Goal: Information Seeking & Learning: Learn about a topic

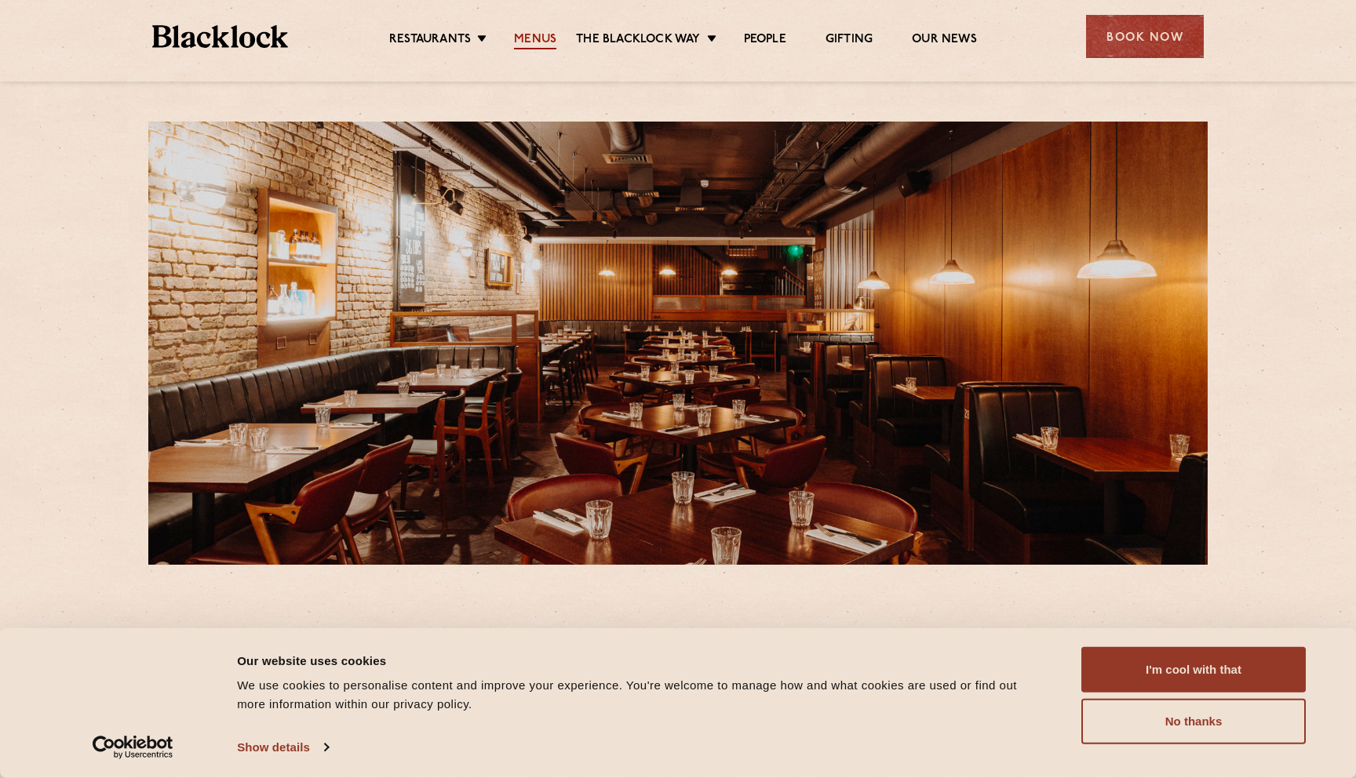
click at [544, 45] on link "Menus" at bounding box center [535, 40] width 42 height 17
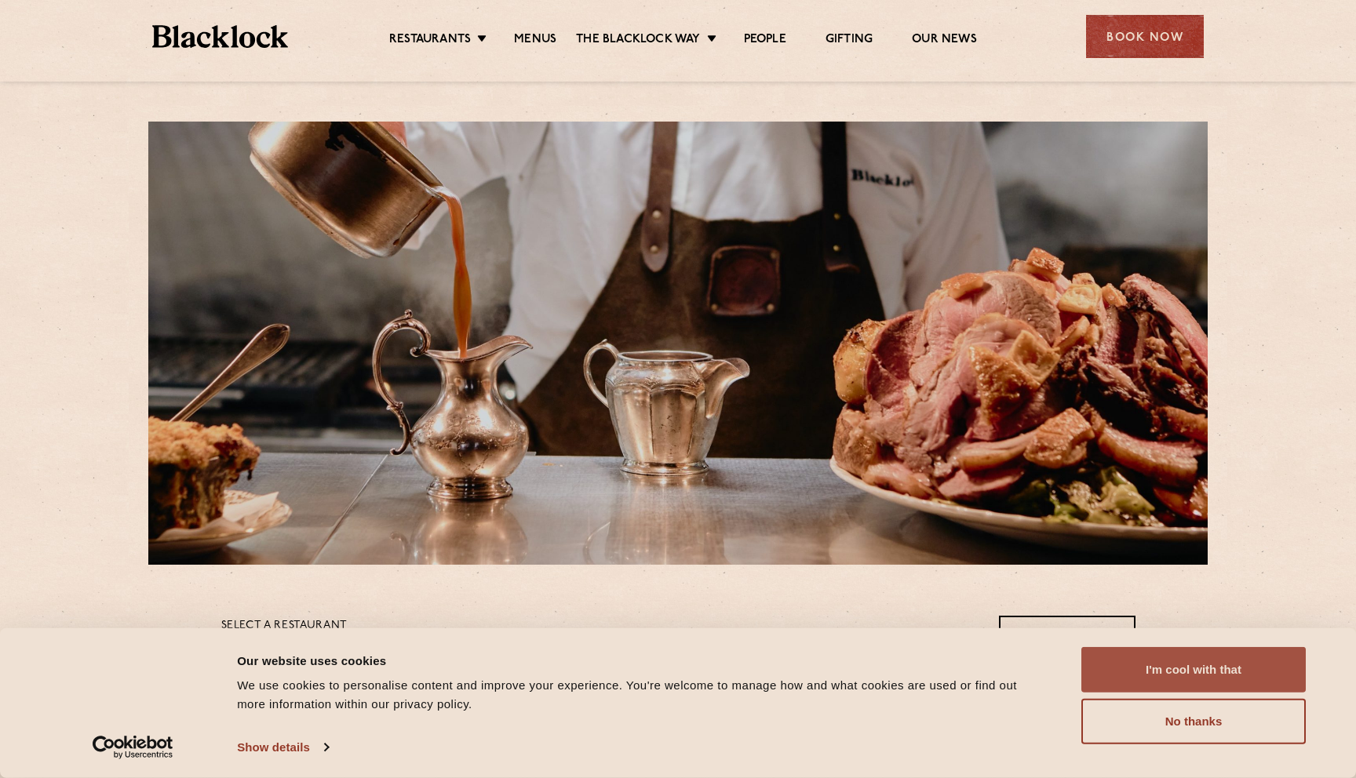
click at [1204, 668] on button "I'm cool with that" at bounding box center [1193, 670] width 224 height 46
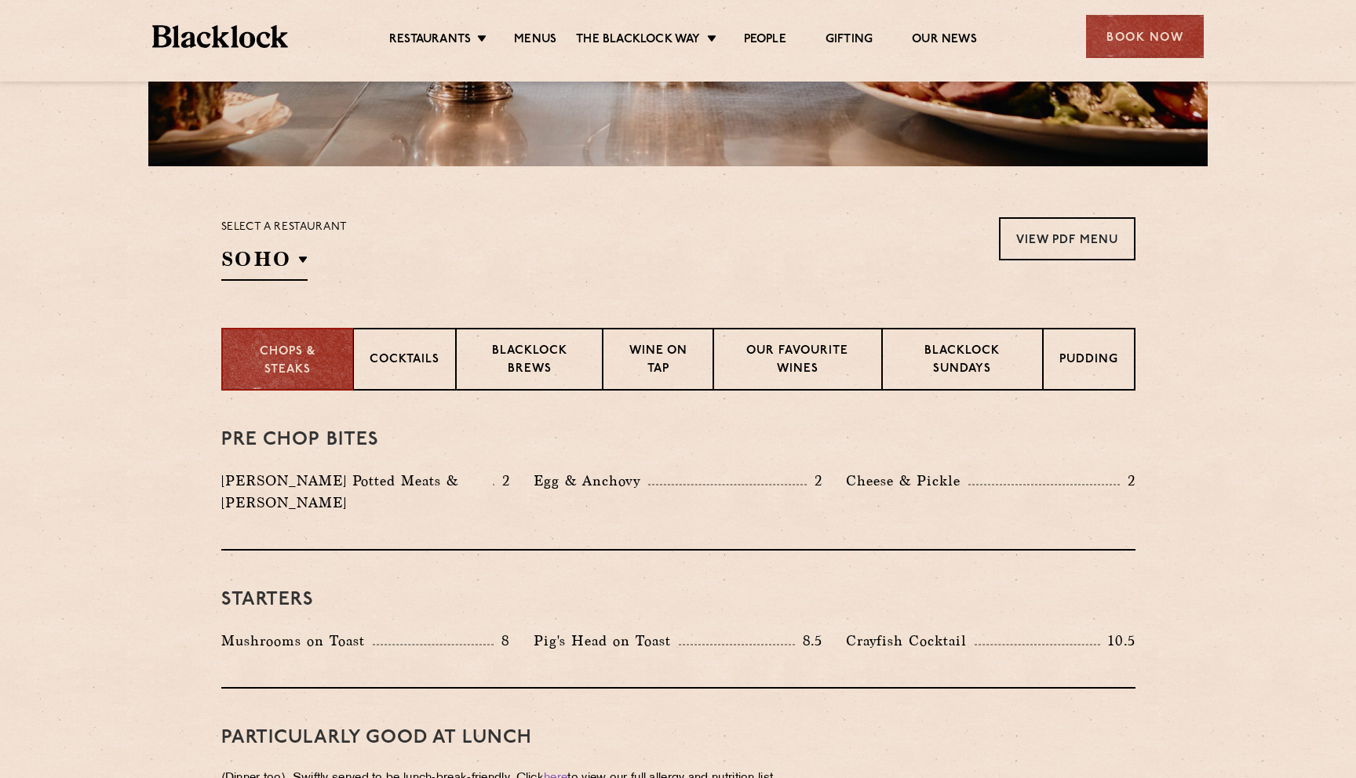
scroll to position [378, 0]
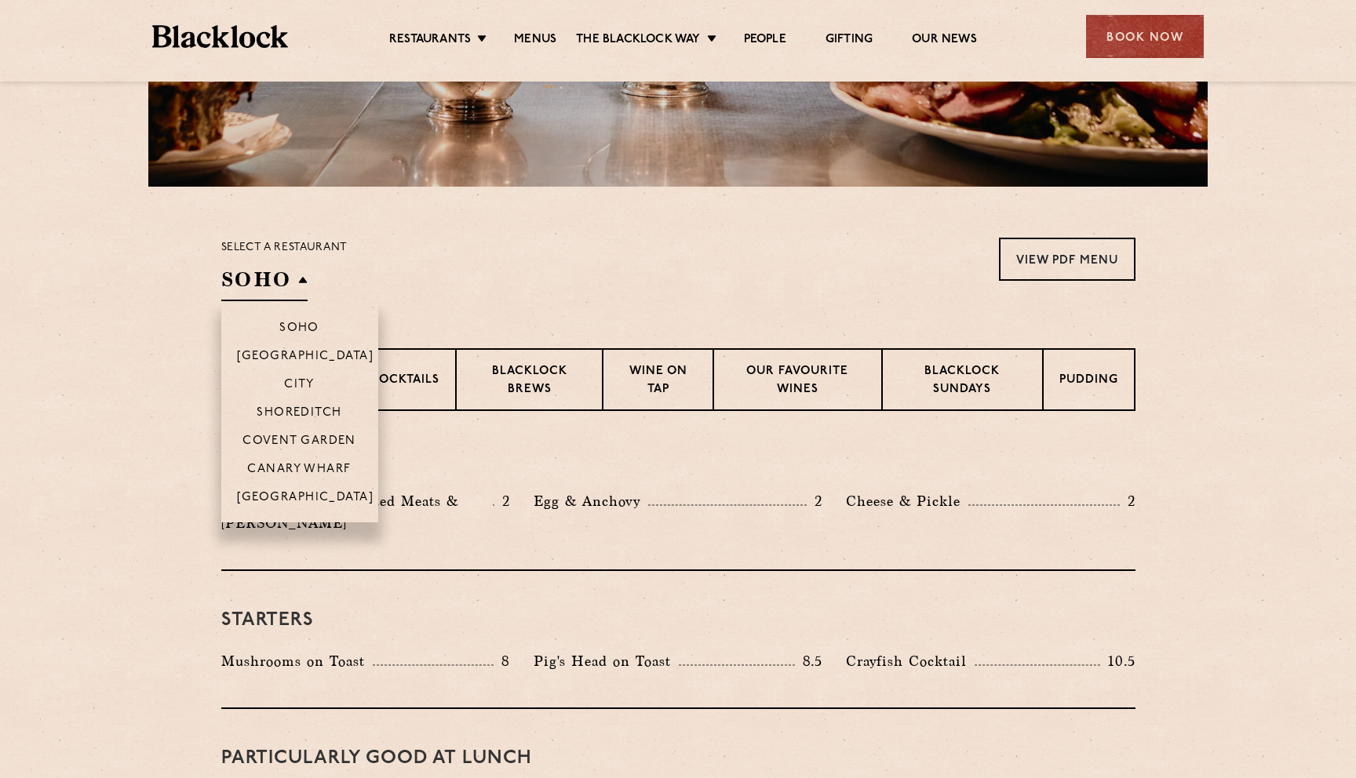
click at [268, 284] on h2 "SOHO" at bounding box center [264, 283] width 86 height 35
click at [305, 435] on p "Covent Garden" at bounding box center [299, 443] width 114 height 16
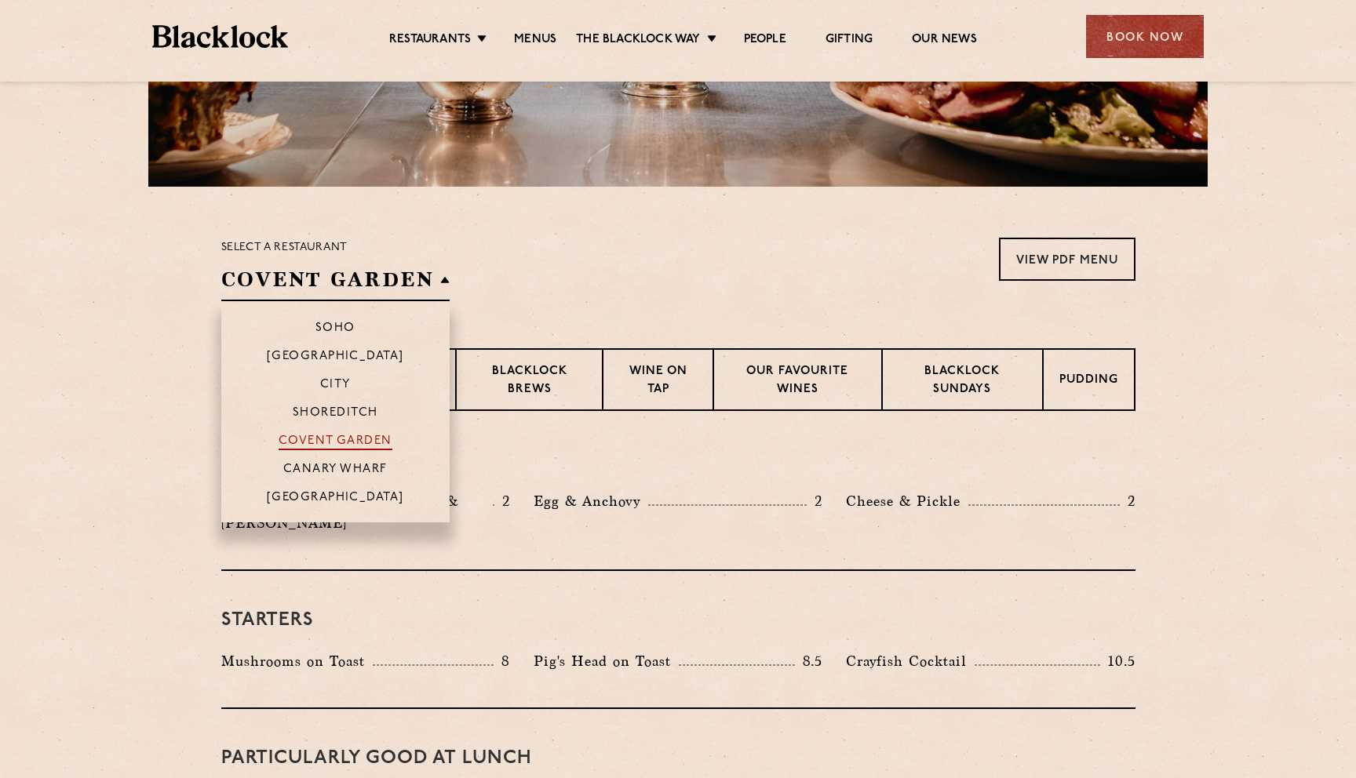
click at [364, 440] on p "Covent Garden" at bounding box center [336, 443] width 114 height 16
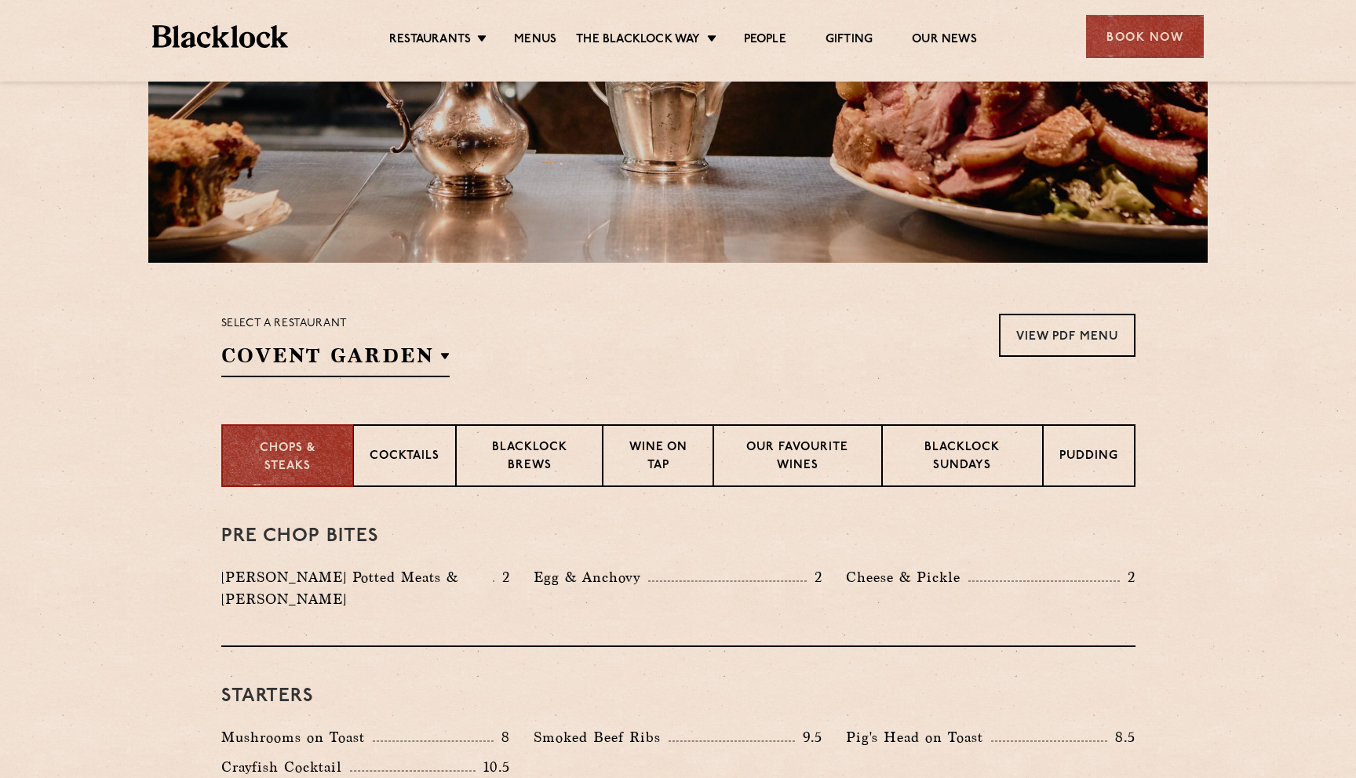
scroll to position [319, 0]
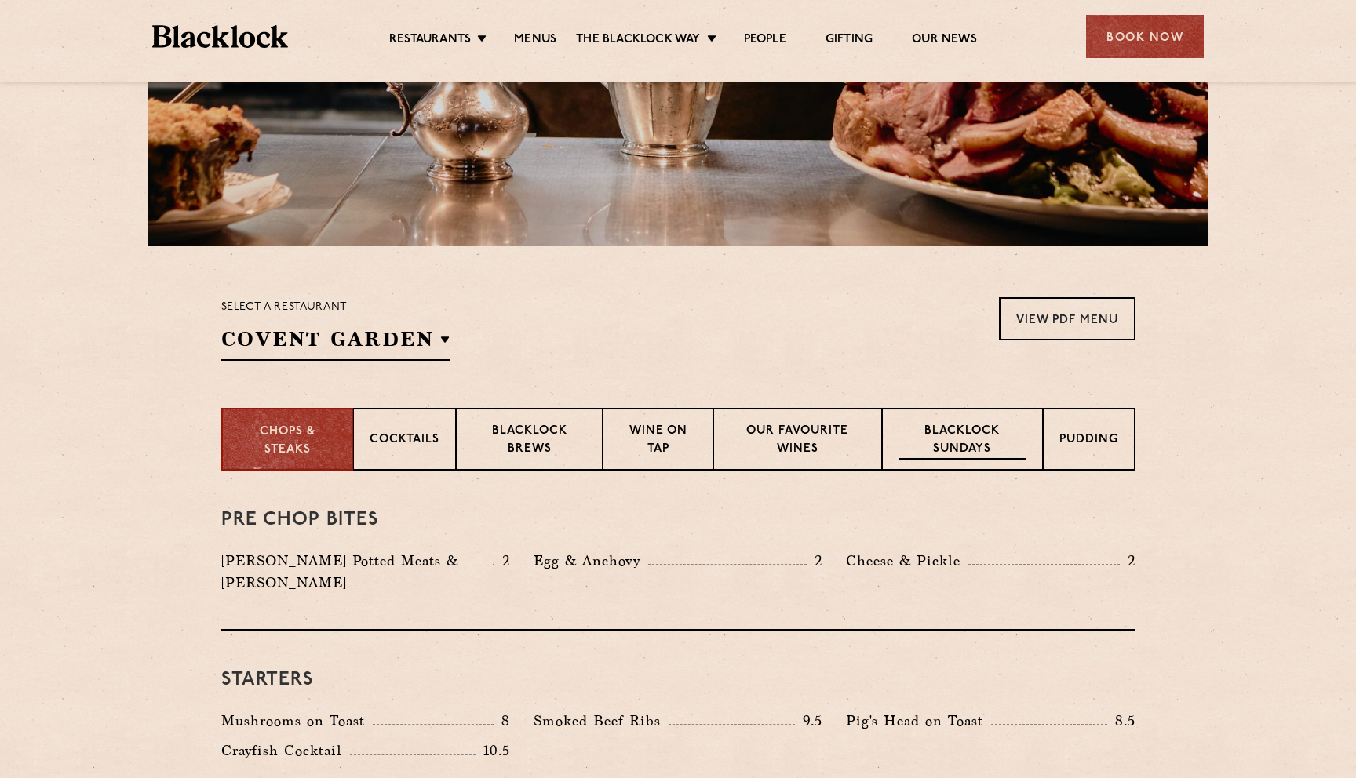
click at [961, 446] on p "Blacklock Sundays" at bounding box center [961, 441] width 127 height 37
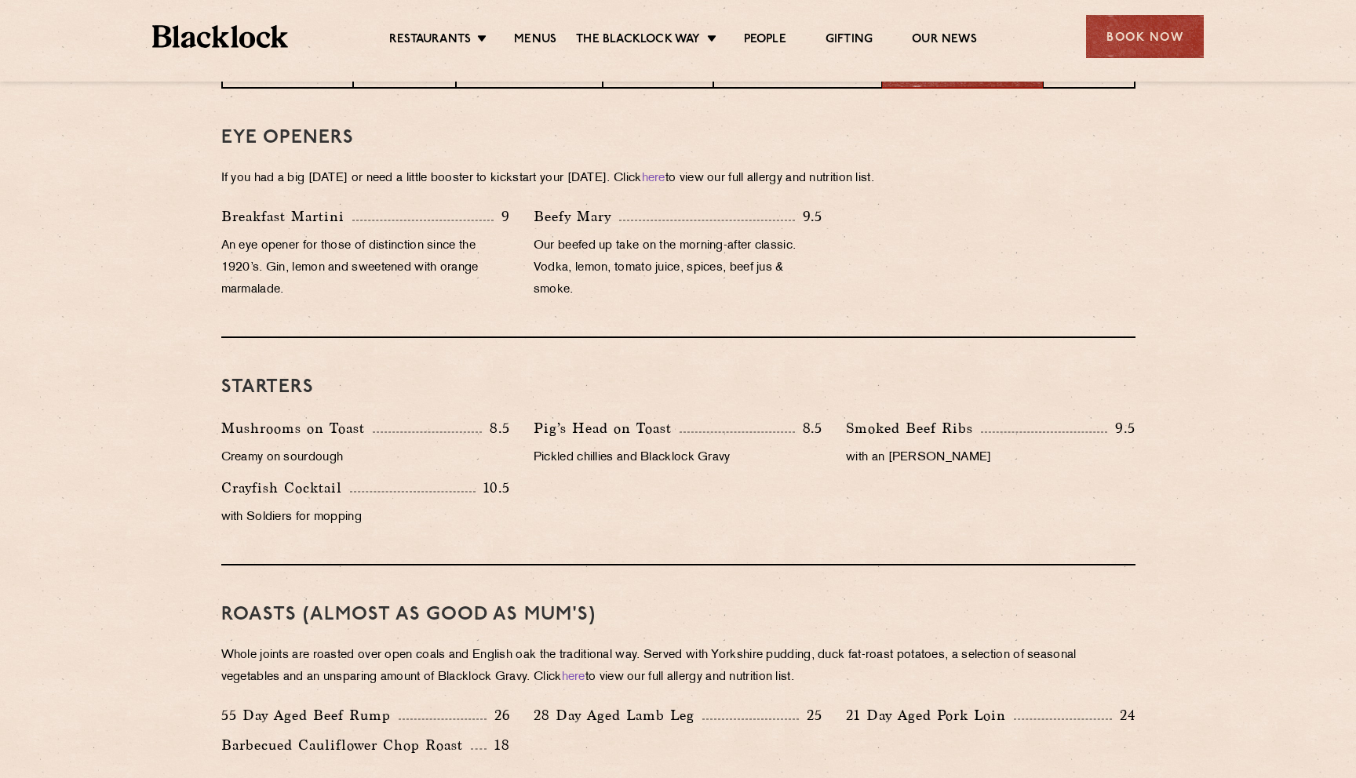
scroll to position [689, 0]
